Goal: Task Accomplishment & Management: Manage account settings

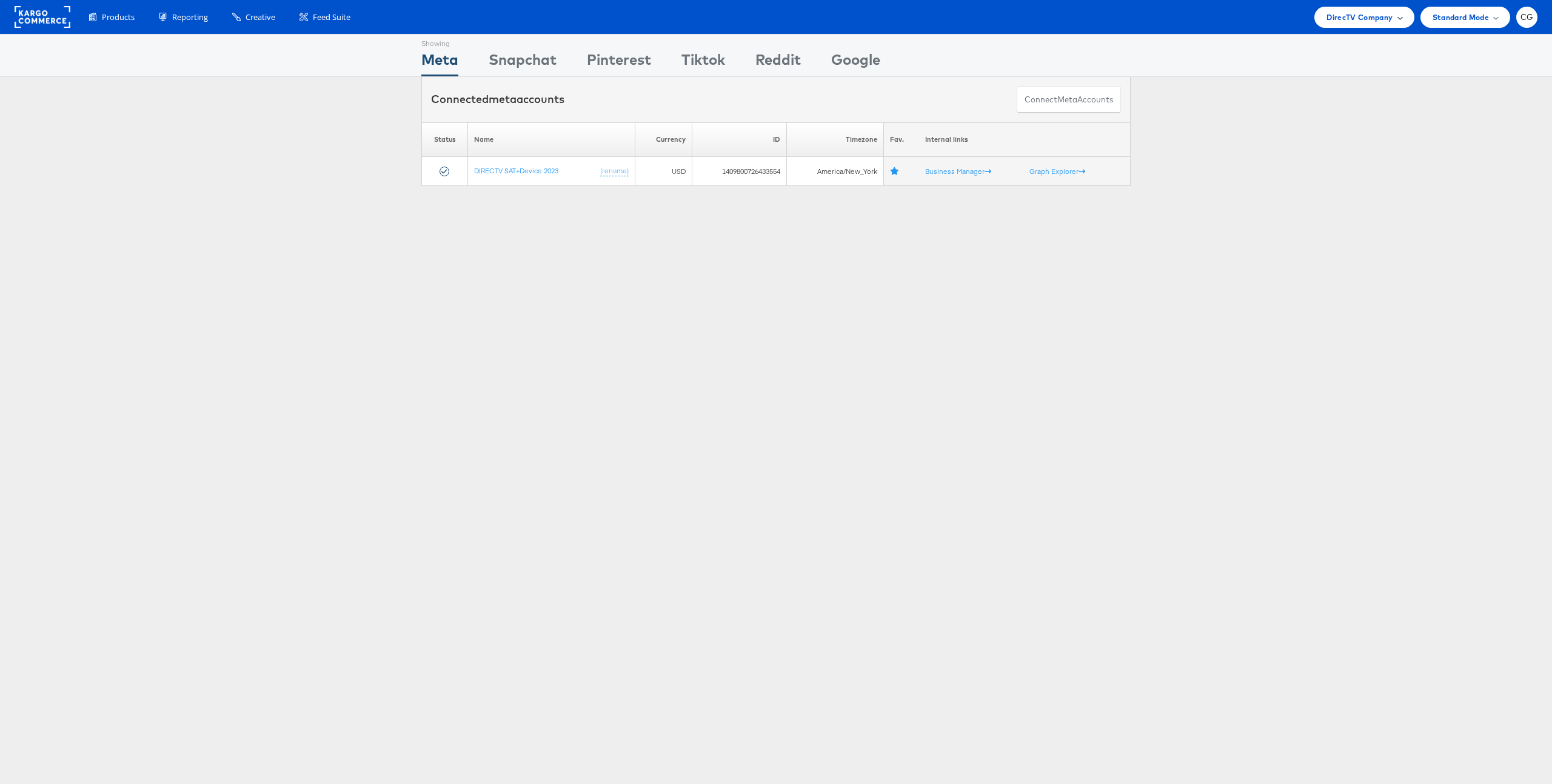
click at [1392, 26] on div "DirecTV Company" at bounding box center [1364, 18] width 99 height 21
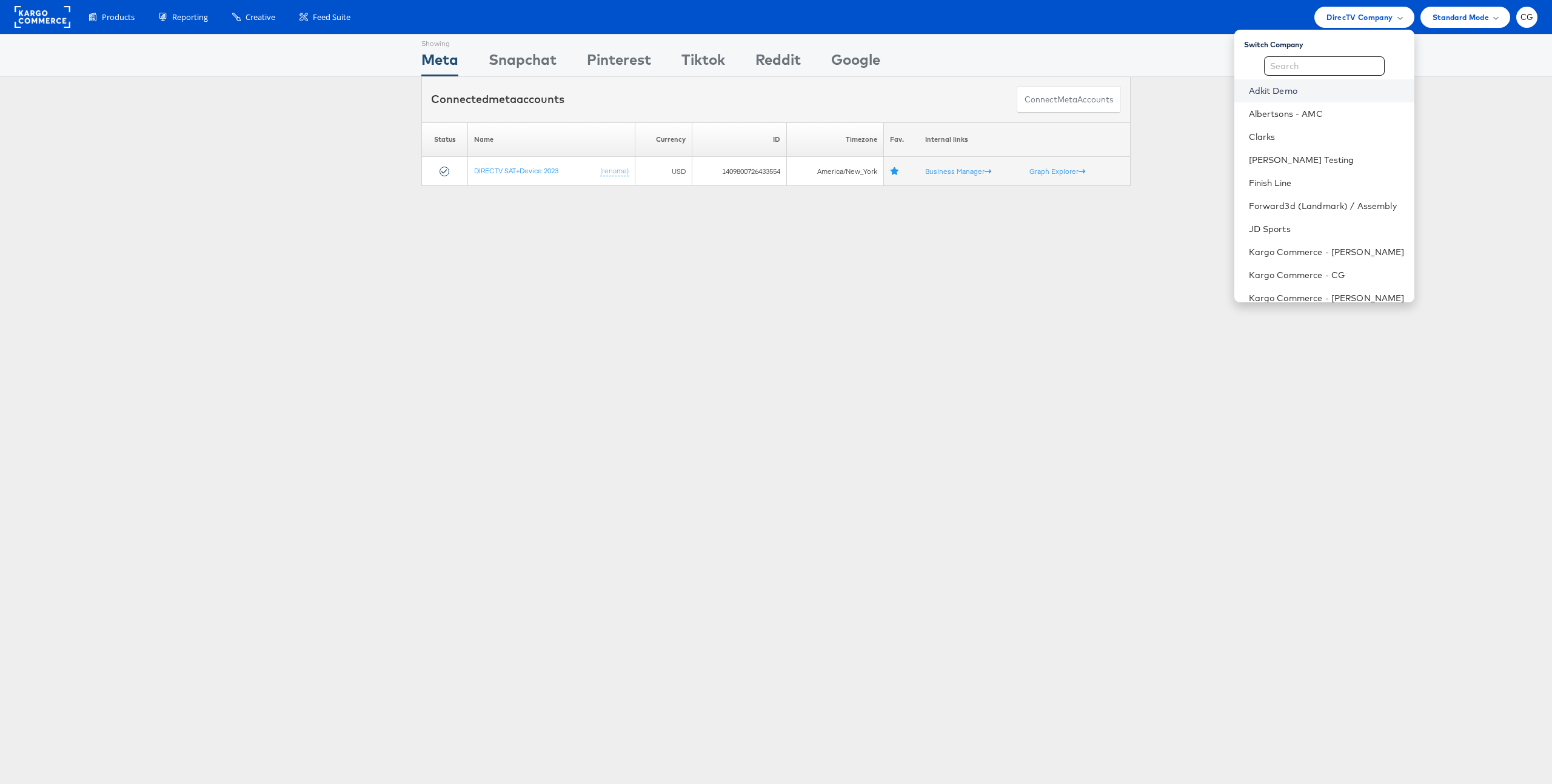
click at [1290, 94] on link "Adkit Demo" at bounding box center [1327, 90] width 156 height 12
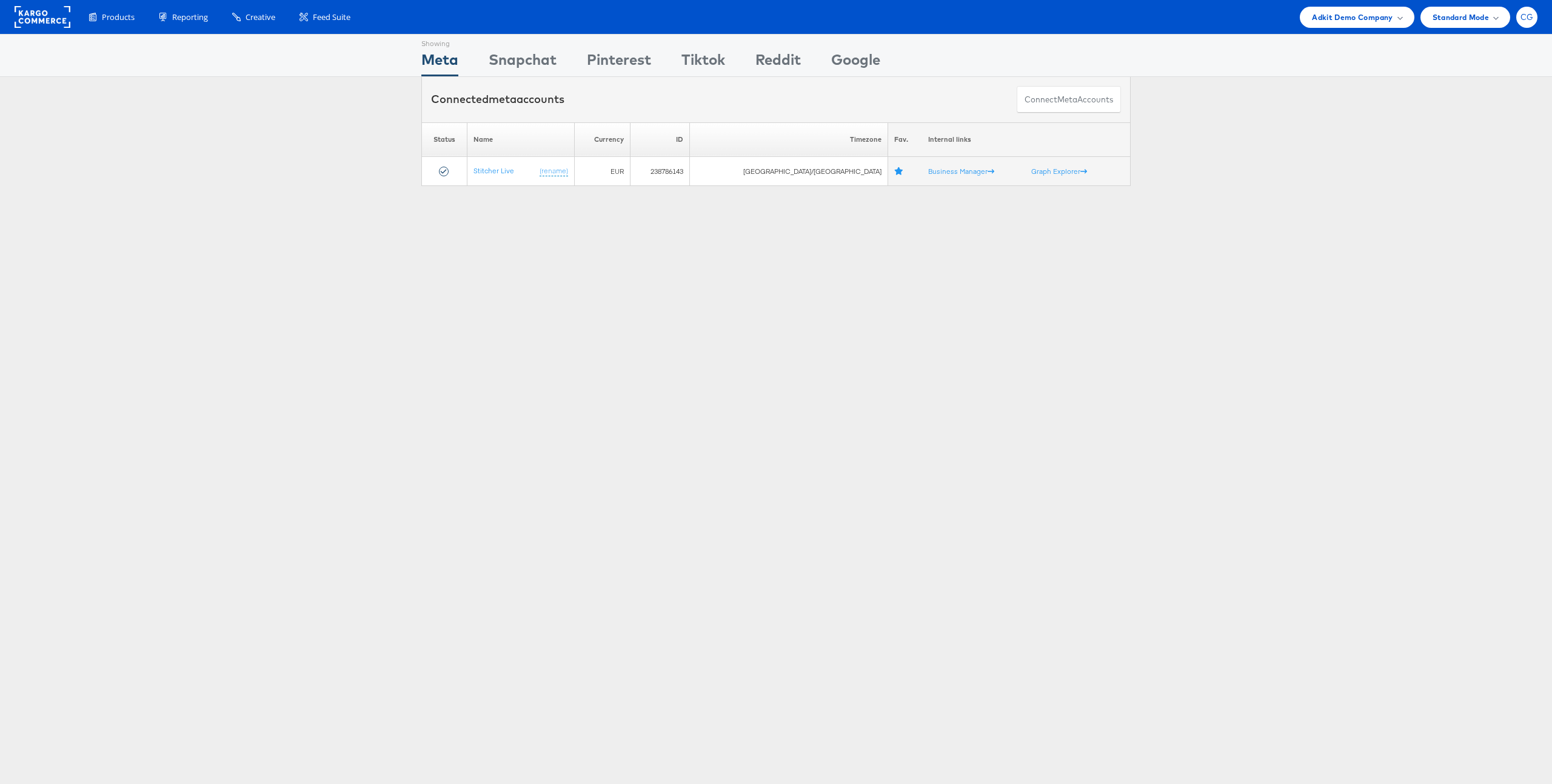
click at [1523, 21] on div "CG" at bounding box center [1527, 18] width 21 height 21
click at [1447, 110] on div "ADKIT" at bounding box center [1440, 116] width 33 height 14
